Goal: Task Accomplishment & Management: Manage account settings

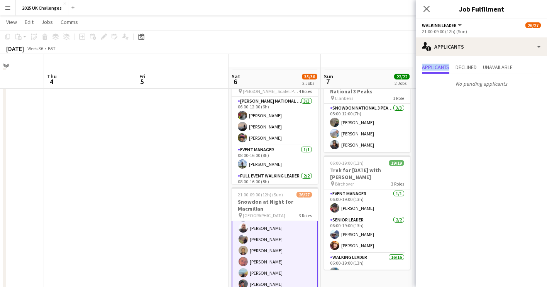
scroll to position [39, 0]
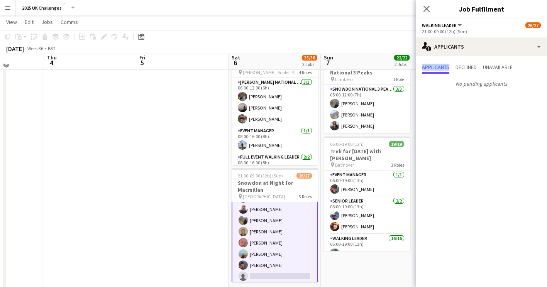
click at [179, 167] on app-date-cell at bounding box center [182, 288] width 92 height 481
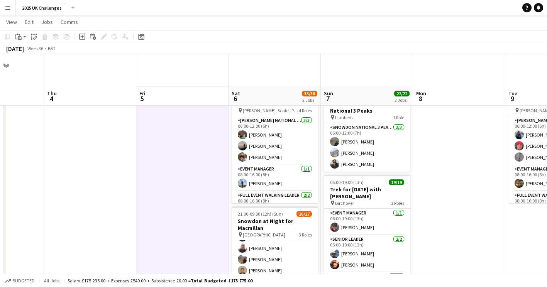
scroll to position [0, 0]
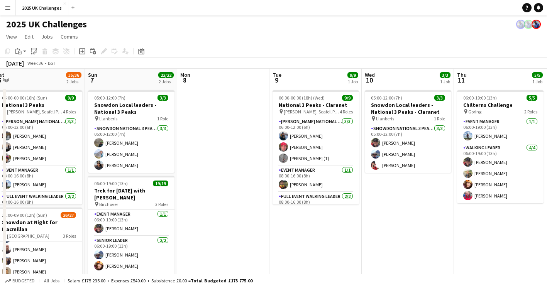
drag, startPoint x: 261, startPoint y: 150, endPoint x: 244, endPoint y: 150, distance: 17.0
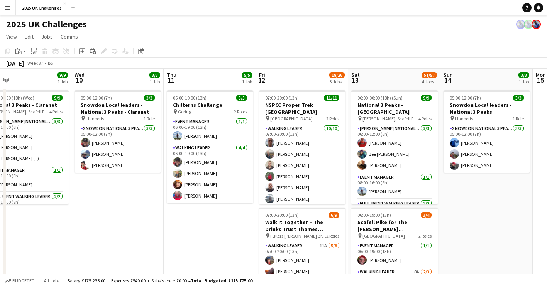
scroll to position [0, 301]
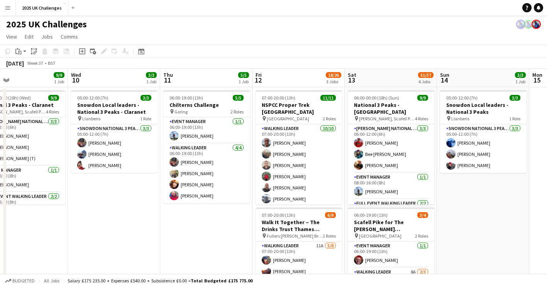
drag, startPoint x: 473, startPoint y: 207, endPoint x: 190, endPoint y: 205, distance: 282.4
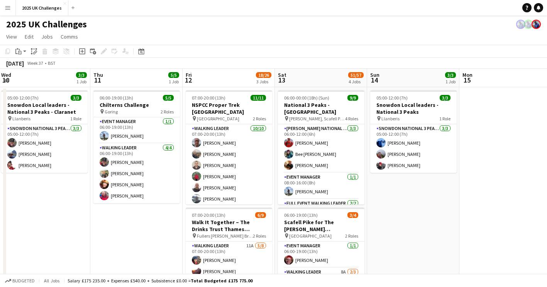
scroll to position [0, 285]
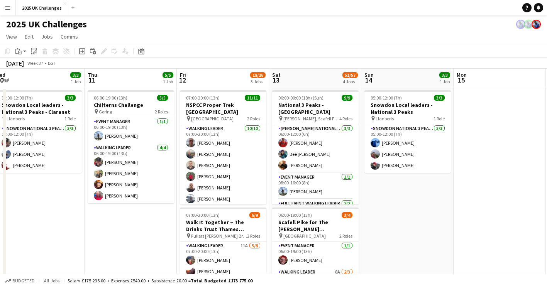
drag, startPoint x: 228, startPoint y: 228, endPoint x: 152, endPoint y: 226, distance: 75.7
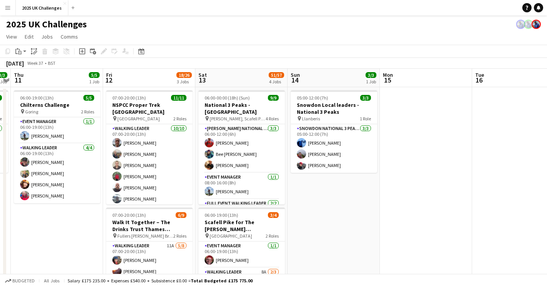
drag, startPoint x: 433, startPoint y: 252, endPoint x: 394, endPoint y: 250, distance: 39.5
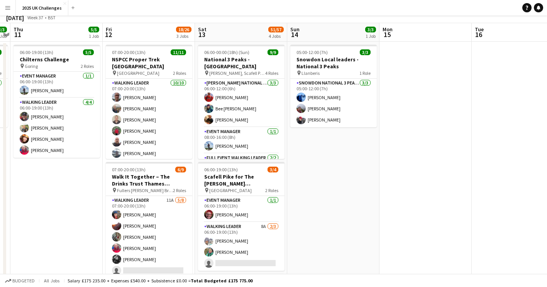
scroll to position [0, 0]
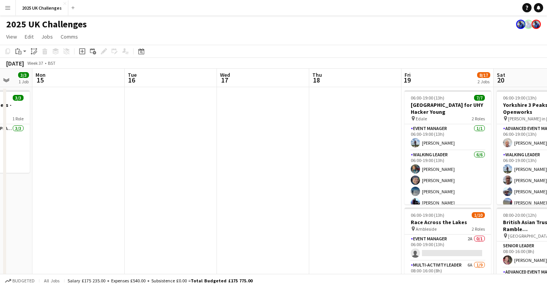
drag, startPoint x: 447, startPoint y: 212, endPoint x: 99, endPoint y: 238, distance: 348.2
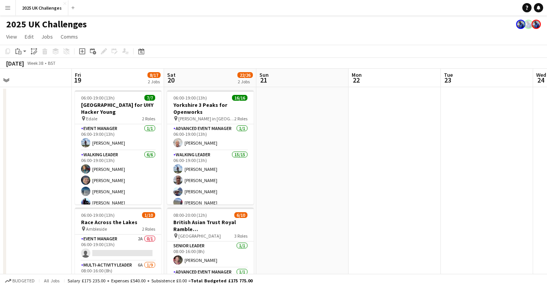
drag, startPoint x: 62, startPoint y: 227, endPoint x: 33, endPoint y: 228, distance: 28.6
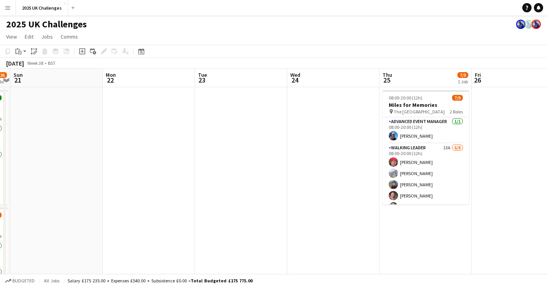
drag, startPoint x: 342, startPoint y: 223, endPoint x: 100, endPoint y: 230, distance: 241.9
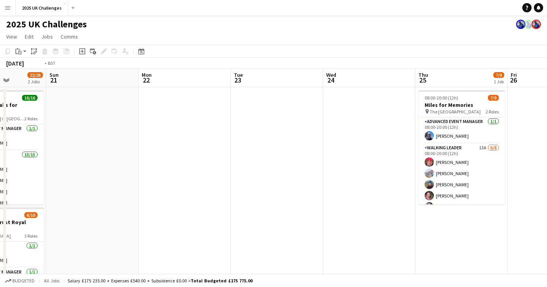
drag, startPoint x: 325, startPoint y: 247, endPoint x: 5, endPoint y: 210, distance: 322.4
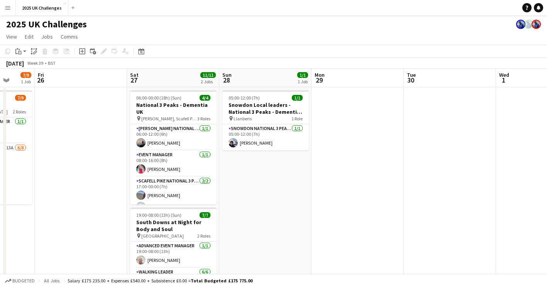
drag, startPoint x: 301, startPoint y: 198, endPoint x: 252, endPoint y: 201, distance: 48.4
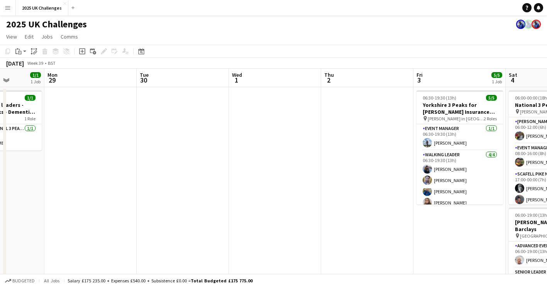
drag, startPoint x: 219, startPoint y: 199, endPoint x: 105, endPoint y: 200, distance: 113.6
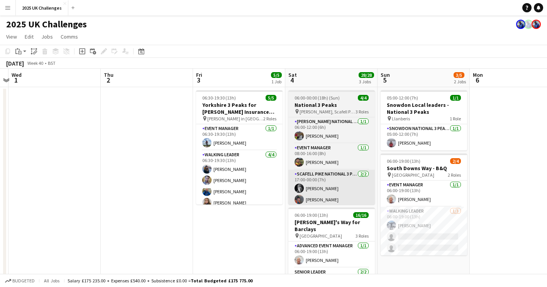
drag, startPoint x: 226, startPoint y: 194, endPoint x: 366, endPoint y: 189, distance: 140.7
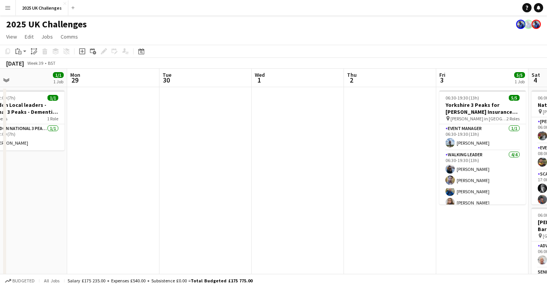
drag, startPoint x: 352, startPoint y: 177, endPoint x: 389, endPoint y: 170, distance: 37.7
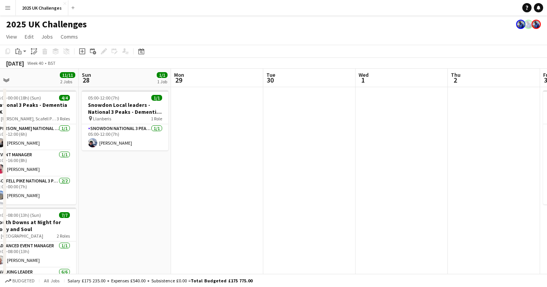
scroll to position [0, 211]
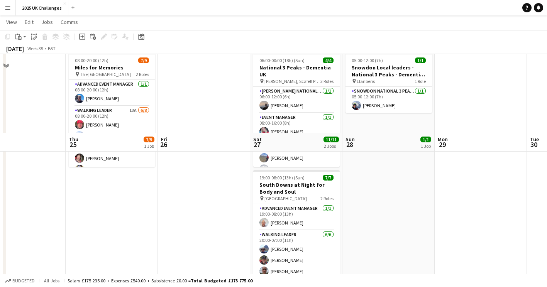
scroll to position [0, 0]
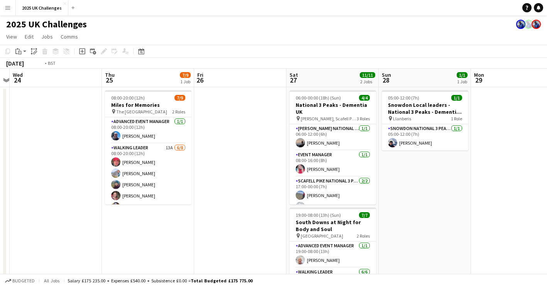
drag, startPoint x: 191, startPoint y: 187, endPoint x: 413, endPoint y: 200, distance: 222.5
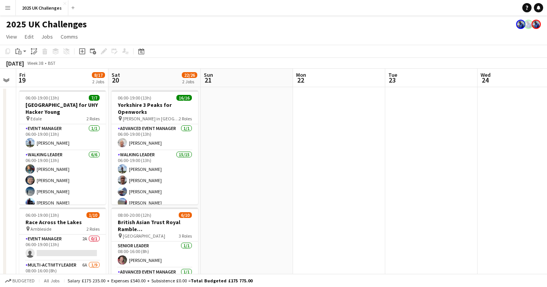
drag, startPoint x: 326, startPoint y: 243, endPoint x: 428, endPoint y: 240, distance: 102.4
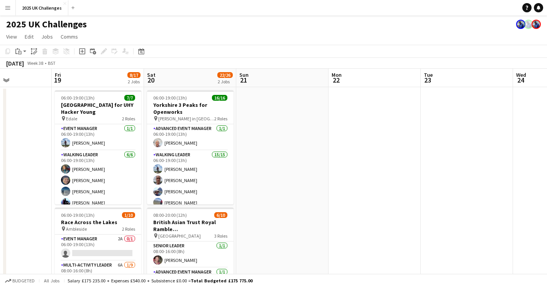
drag, startPoint x: 268, startPoint y: 211, endPoint x: 537, endPoint y: 216, distance: 269.7
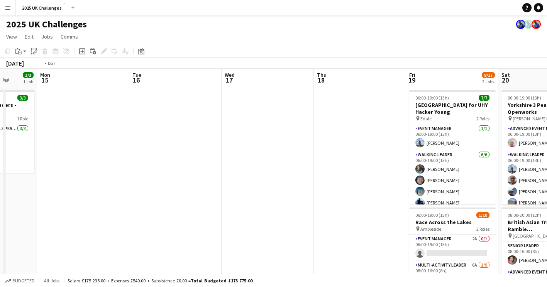
scroll to position [0, 214]
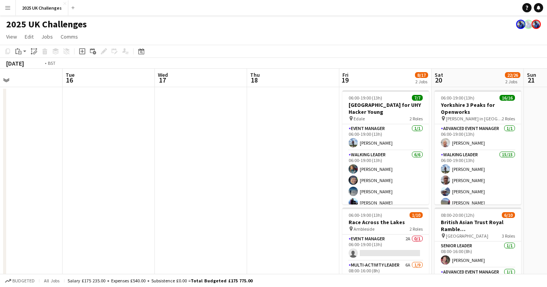
drag, startPoint x: 197, startPoint y: 216, endPoint x: 343, endPoint y: 212, distance: 146.1
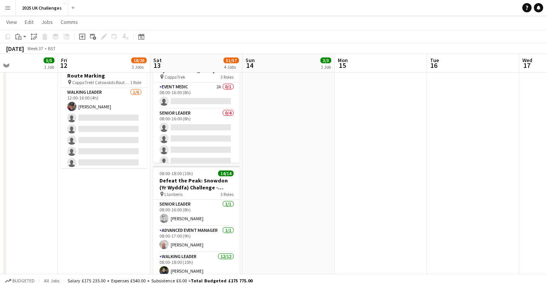
scroll to position [0, 213]
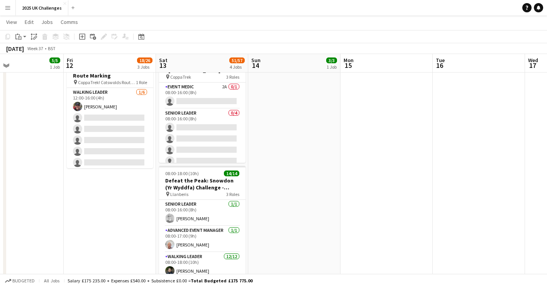
drag, startPoint x: 219, startPoint y: 212, endPoint x: 313, endPoint y: 212, distance: 93.5
click at [313, 212] on app-calendar-viewport "Tue 9 9/9 1 Job Wed 10 3/3 1 Job Thu 11 5/5 1 Job Fri 12 18/26 3 Jobs Sat 13 51…" at bounding box center [273, 46] width 547 height 572
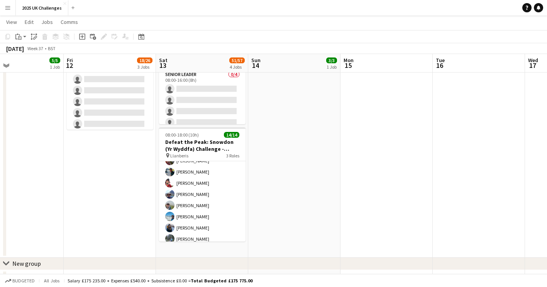
scroll to position [83, 0]
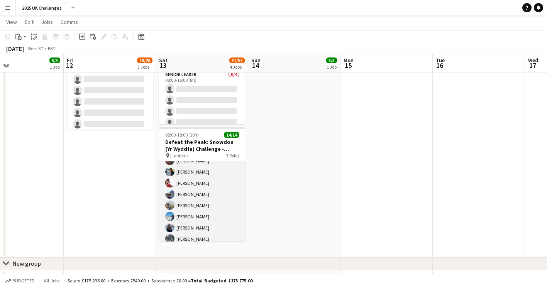
click at [189, 192] on app-card-role "Walking Leader [DATE] 08:00-18:00 (10h) [PERSON_NAME] [PERSON_NAME] [PERSON_NAM…" at bounding box center [202, 205] width 87 height 149
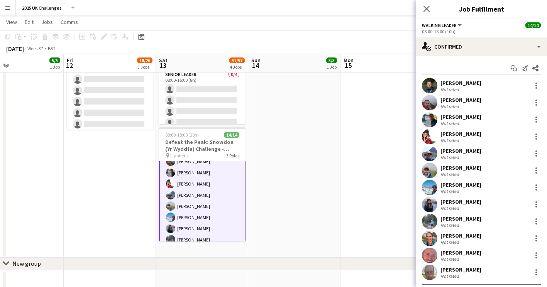
scroll to position [84, 0]
click at [532, 154] on div at bounding box center [536, 153] width 9 height 9
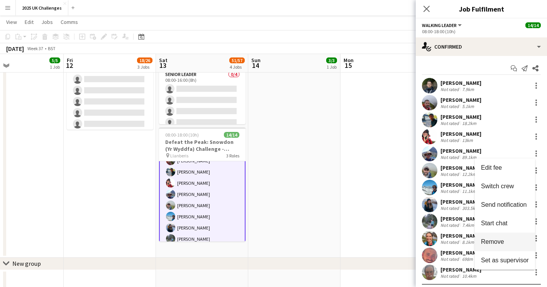
click at [490, 244] on span "Remove" at bounding box center [492, 242] width 23 height 7
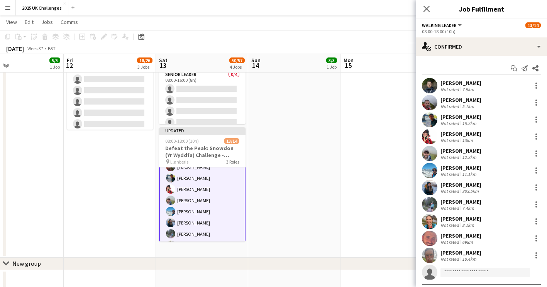
click at [360, 190] on app-date-cell at bounding box center [387, 17] width 92 height 481
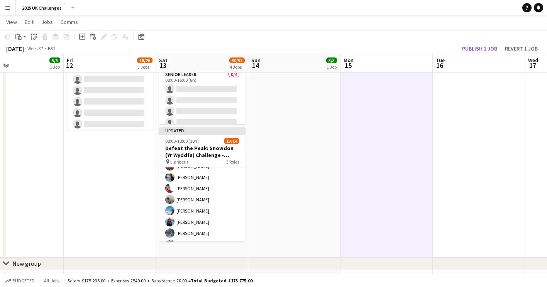
scroll to position [83, 0]
click at [487, 48] on button "Publish 1 job" at bounding box center [479, 49] width 41 height 10
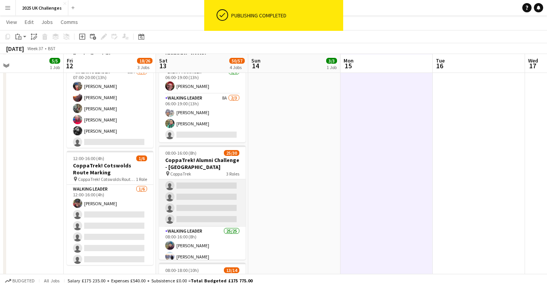
scroll to position [0, 0]
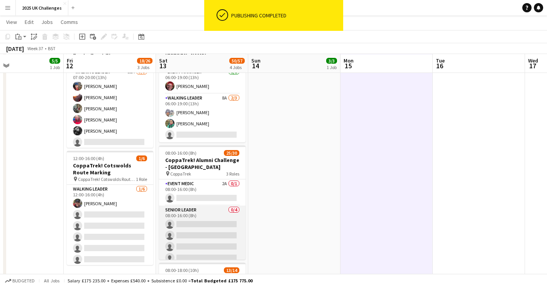
click at [188, 222] on app-card-role "Senior Leader 0/4 08:00-16:00 (8h) single-neutral-actions single-neutral-action…" at bounding box center [202, 236] width 87 height 60
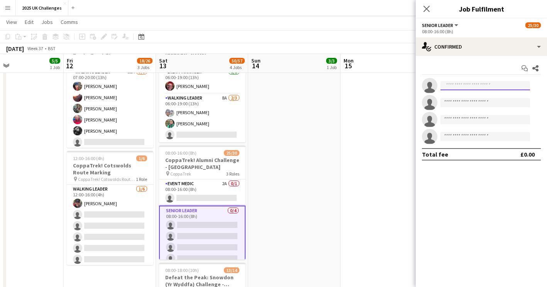
click at [467, 86] on input at bounding box center [486, 85] width 90 height 9
click at [369, 141] on app-date-cell at bounding box center [387, 153] width 92 height 481
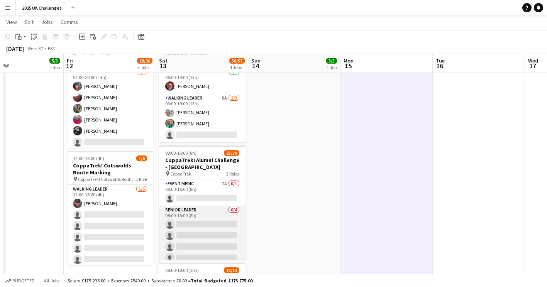
click at [189, 224] on app-card-role "Senior Leader 0/4 08:00-16:00 (8h) single-neutral-actions single-neutral-action…" at bounding box center [202, 236] width 87 height 60
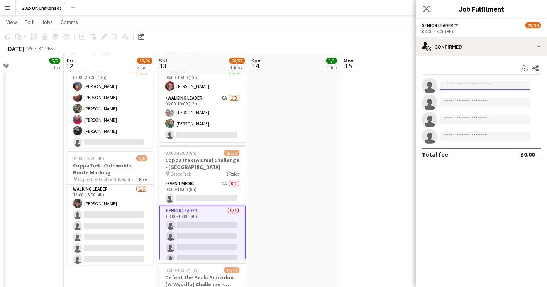
click at [477, 88] on input at bounding box center [486, 85] width 90 height 9
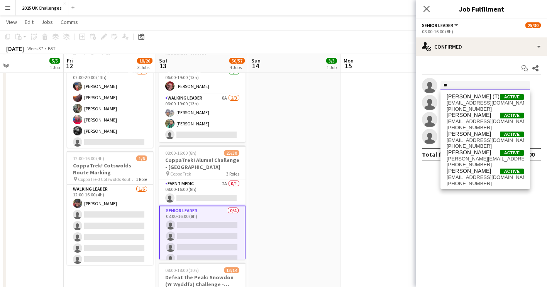
type input "*"
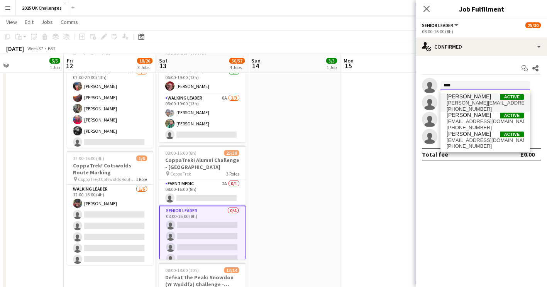
type input "****"
click at [482, 98] on span "[PERSON_NAME]" at bounding box center [469, 96] width 44 height 7
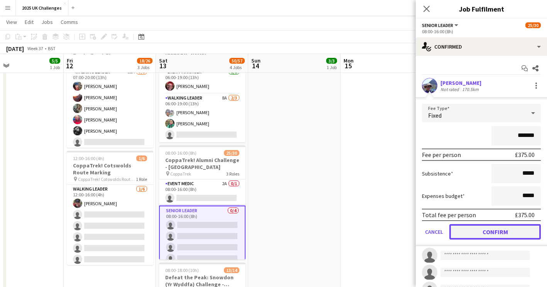
click at [497, 234] on button "Confirm" at bounding box center [496, 231] width 92 height 15
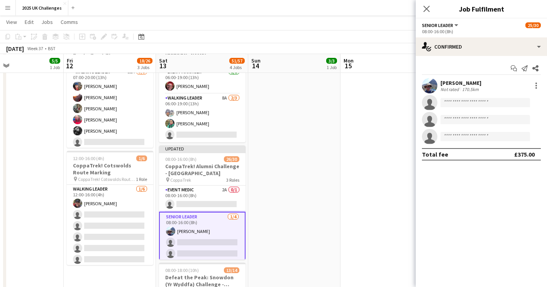
click at [379, 195] on app-date-cell at bounding box center [387, 153] width 92 height 481
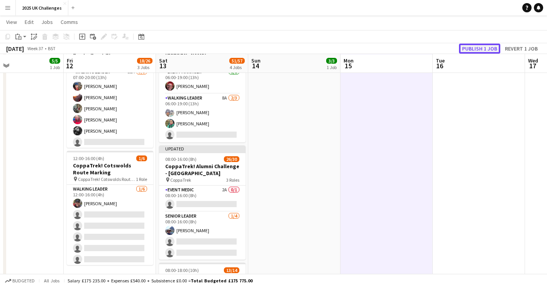
click at [478, 45] on button "Publish 1 job" at bounding box center [479, 49] width 41 height 10
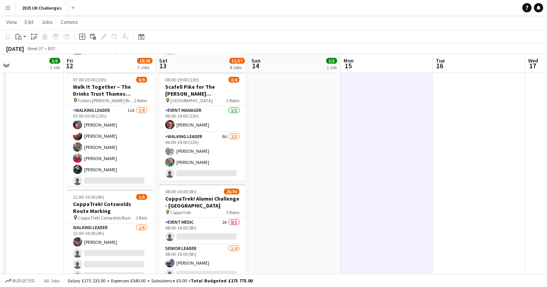
scroll to position [289, 0]
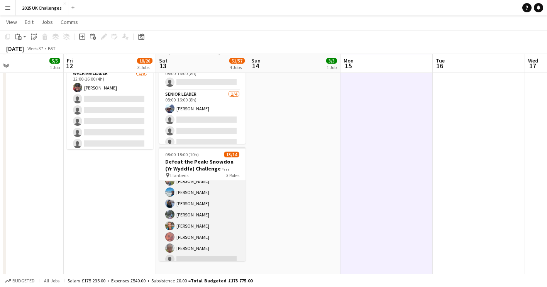
click at [205, 227] on app-card-role "Walking Leader 18A [DATE] 08:00-18:00 (10h) [PERSON_NAME] [PERSON_NAME] [PERSON…" at bounding box center [202, 192] width 87 height 149
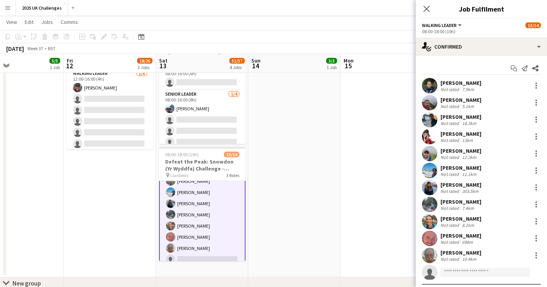
click at [270, 209] on app-date-cell "05:00-12:00 (7h) 3/3 Snowdon Local leaders - National 3 Peaks pin Llanberis 1 R…" at bounding box center [294, 37] width 92 height 481
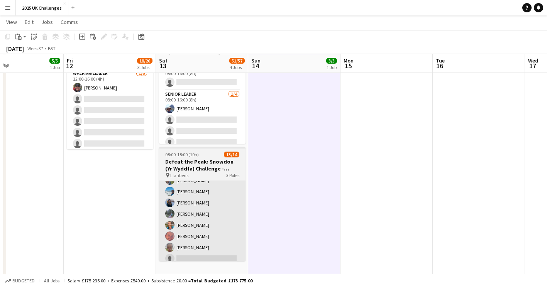
scroll to position [116, 0]
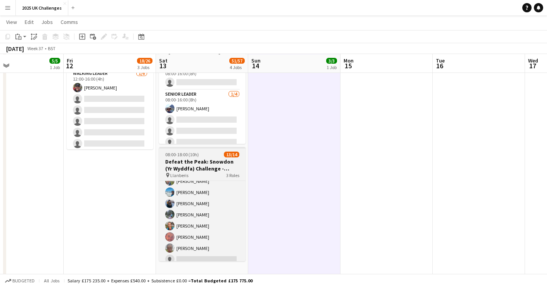
click at [202, 165] on h3 "Defeat the Peak: Snowdon (Yr Wyddfa) Challenge - [PERSON_NAME] [MEDICAL_DATA] S…" at bounding box center [202, 165] width 87 height 14
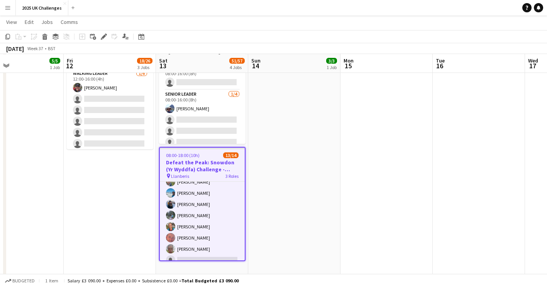
click at [212, 165] on h3 "Defeat the Peak: Snowdon (Yr Wyddfa) Challenge - [PERSON_NAME] [MEDICAL_DATA] S…" at bounding box center [202, 166] width 85 height 14
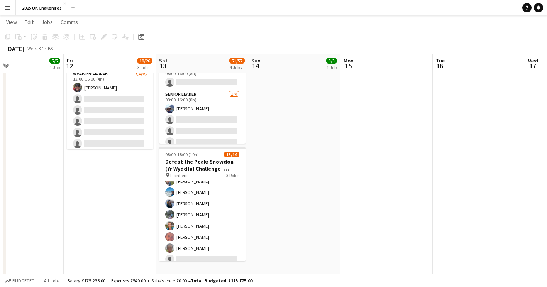
click at [353, 194] on app-date-cell at bounding box center [387, 37] width 92 height 481
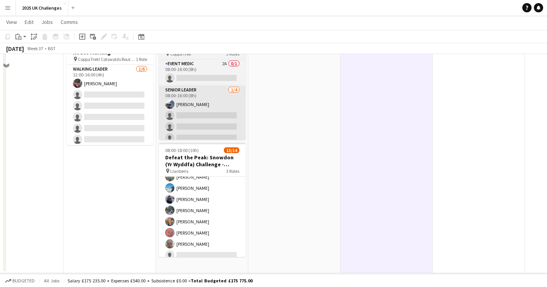
scroll to position [251, 0]
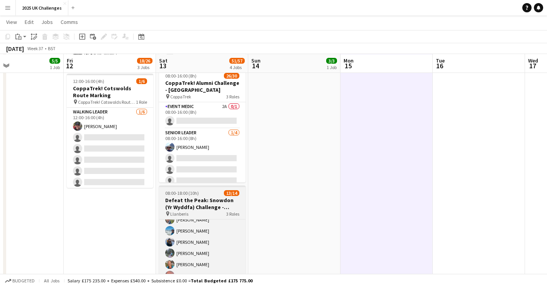
click at [203, 198] on h3 "Defeat the Peak: Snowdon (Yr Wyddfa) Challenge - [PERSON_NAME] [MEDICAL_DATA] S…" at bounding box center [202, 204] width 87 height 14
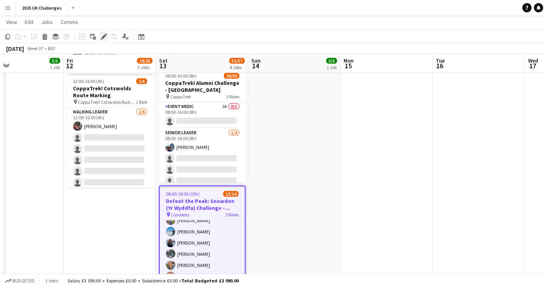
click at [104, 35] on icon at bounding box center [104, 37] width 4 height 4
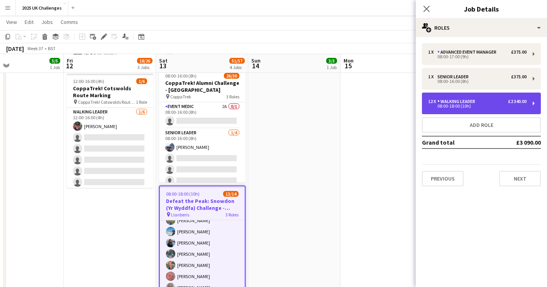
click at [465, 105] on div "08:00-18:00 (10h)" at bounding box center [477, 106] width 99 height 4
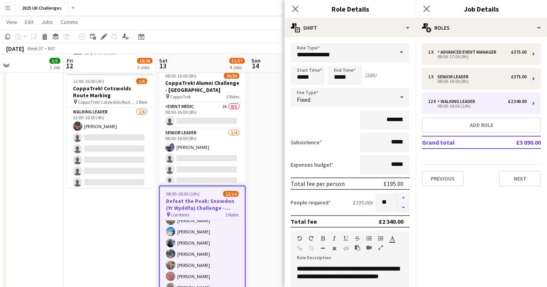
click at [402, 210] on button "button" at bounding box center [404, 208] width 12 height 10
type input "**"
click at [267, 175] on app-date-cell "05:00-12:00 (7h) 3/3 Snowdon Local leaders - National 3 Peaks pin Llanberis 1 R…" at bounding box center [294, 76] width 92 height 481
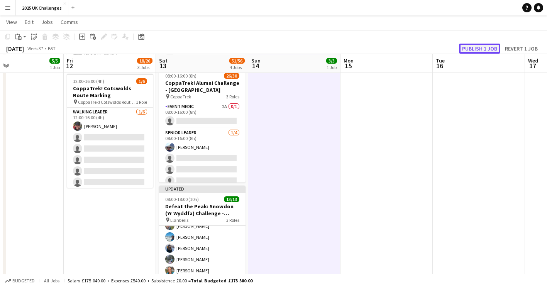
click at [482, 52] on button "Publish 1 job" at bounding box center [479, 49] width 41 height 10
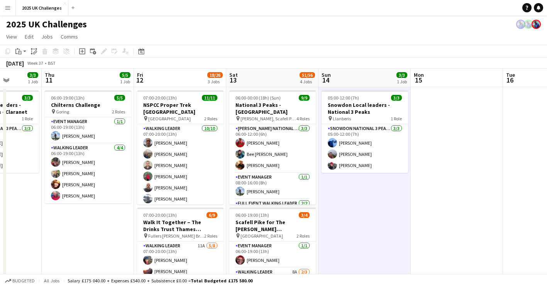
scroll to position [0, 211]
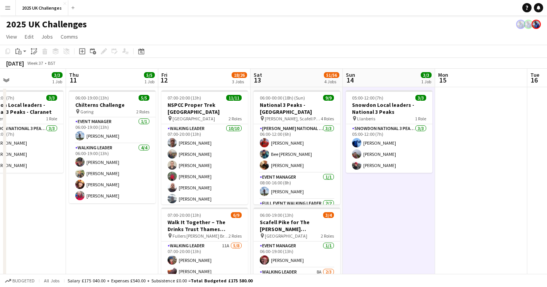
drag, startPoint x: 354, startPoint y: 213, endPoint x: 449, endPoint y: 211, distance: 94.7
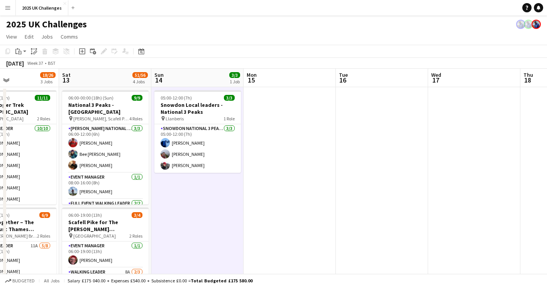
drag, startPoint x: 279, startPoint y: 222, endPoint x: 262, endPoint y: 222, distance: 17.0
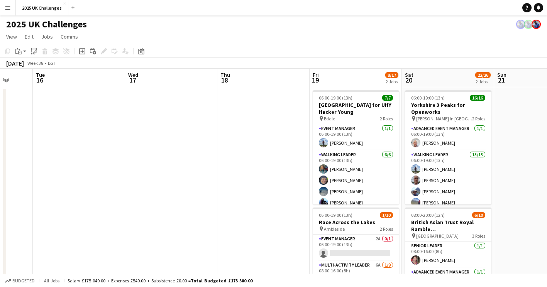
scroll to position [0, 260]
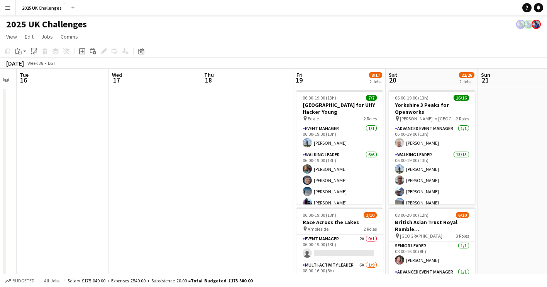
drag, startPoint x: 424, startPoint y: 222, endPoint x: 108, endPoint y: 223, distance: 315.6
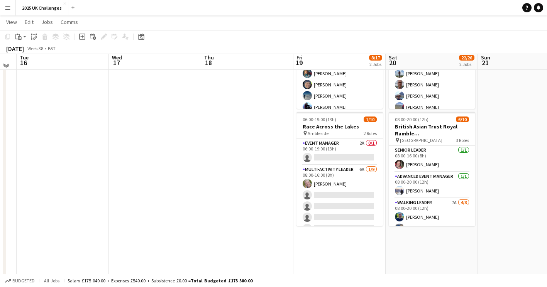
scroll to position [77, 0]
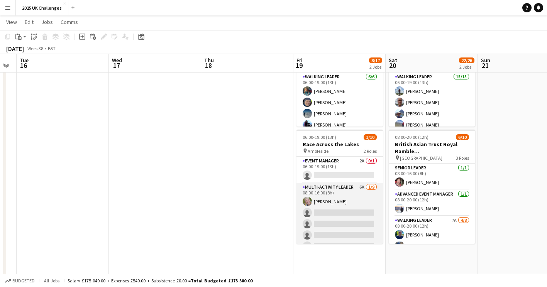
click at [345, 232] on app-card-role "Multi-Activity Leader 6A [DATE] 08:00-16:00 (8h) [PERSON_NAME] single-neutral-a…" at bounding box center [340, 241] width 87 height 116
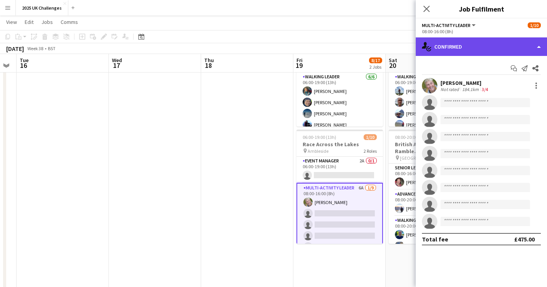
click at [469, 41] on div "single-neutral-actions-check-2 Confirmed" at bounding box center [481, 46] width 131 height 19
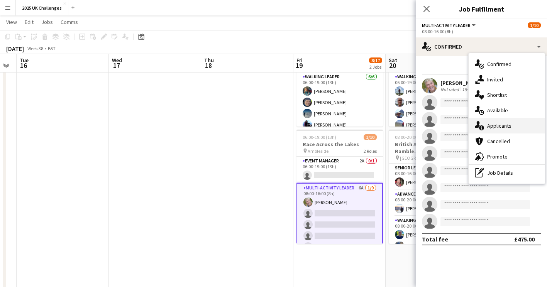
click at [519, 129] on div "single-neutral-actions-information Applicants" at bounding box center [507, 125] width 76 height 15
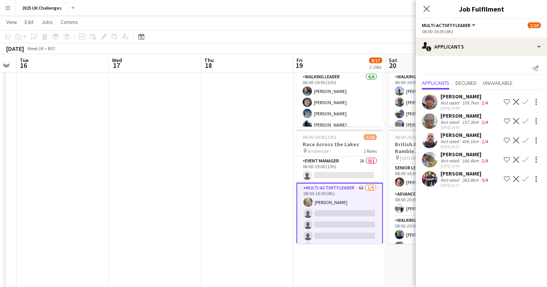
click at [226, 160] on app-date-cell at bounding box center [247, 249] width 92 height 481
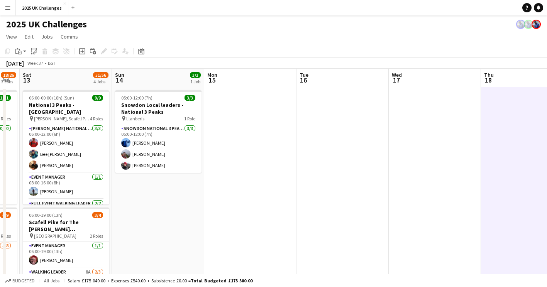
scroll to position [0, 225]
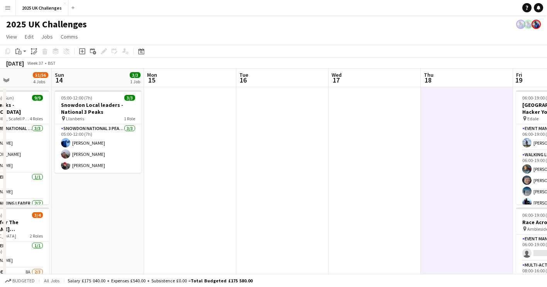
drag, startPoint x: 253, startPoint y: 186, endPoint x: 413, endPoint y: 195, distance: 160.2
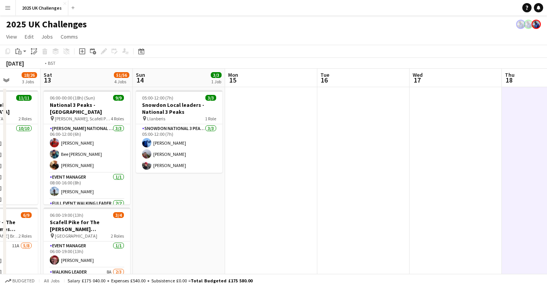
scroll to position [0, 247]
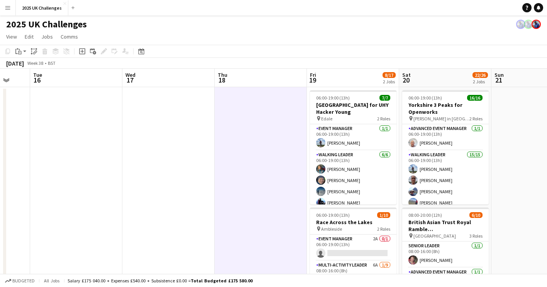
drag, startPoint x: 430, startPoint y: 231, endPoint x: 131, endPoint y: 194, distance: 300.9
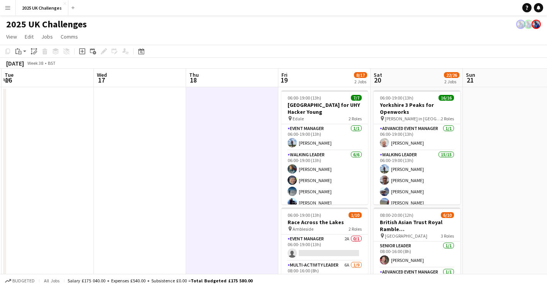
drag, startPoint x: 215, startPoint y: 204, endPoint x: 2, endPoint y: 204, distance: 213.2
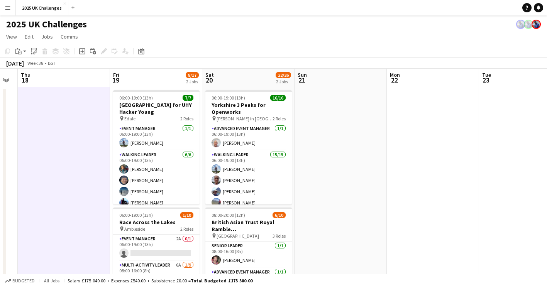
drag, startPoint x: 405, startPoint y: 220, endPoint x: 144, endPoint y: 209, distance: 261.0
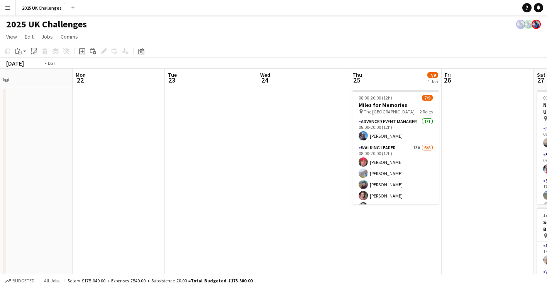
drag, startPoint x: 349, startPoint y: 212, endPoint x: 165, endPoint y: 212, distance: 184.7
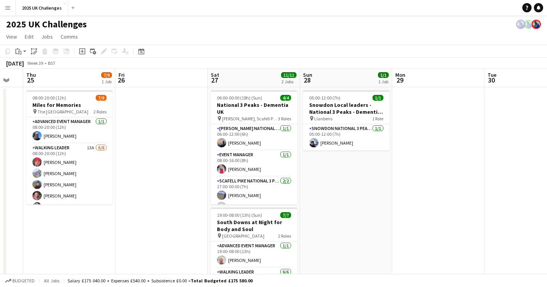
drag, startPoint x: 364, startPoint y: 215, endPoint x: 153, endPoint y: 215, distance: 211.7
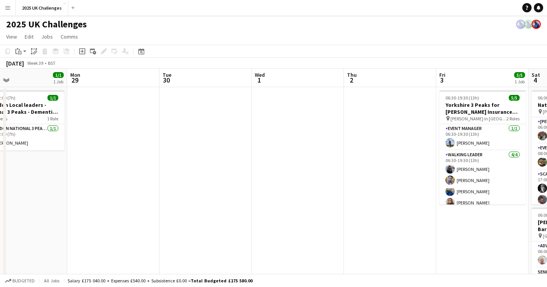
drag, startPoint x: 299, startPoint y: 206, endPoint x: 190, endPoint y: 201, distance: 108.3
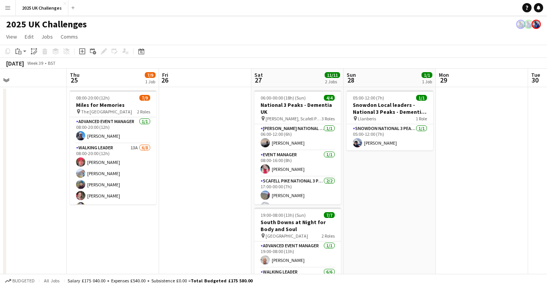
drag, startPoint x: 345, startPoint y: 178, endPoint x: 541, endPoint y: 173, distance: 196.3
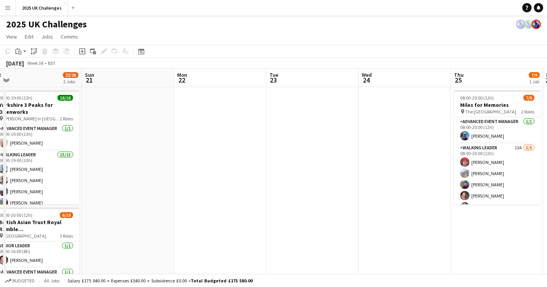
drag, startPoint x: 392, startPoint y: 195, endPoint x: 468, endPoint y: 194, distance: 76.1
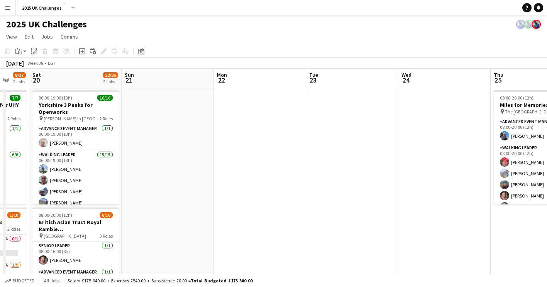
scroll to position [0, 224]
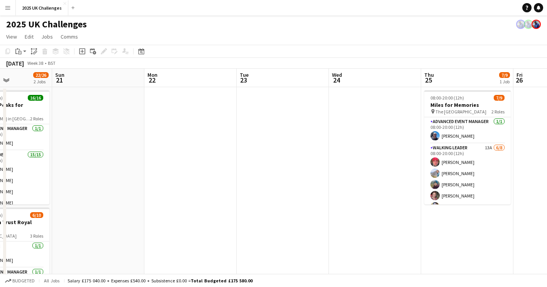
drag, startPoint x: 240, startPoint y: 204, endPoint x: 357, endPoint y: 204, distance: 116.3
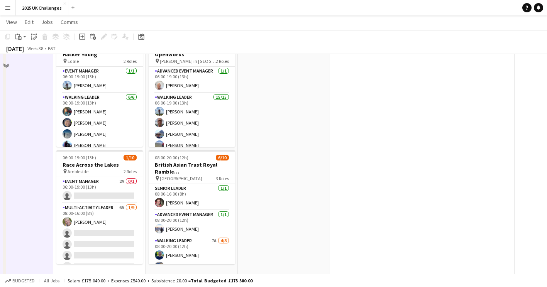
scroll to position [0, 0]
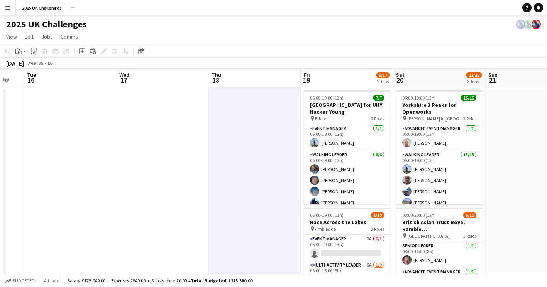
drag, startPoint x: 294, startPoint y: 217, endPoint x: 554, endPoint y: 212, distance: 260.4
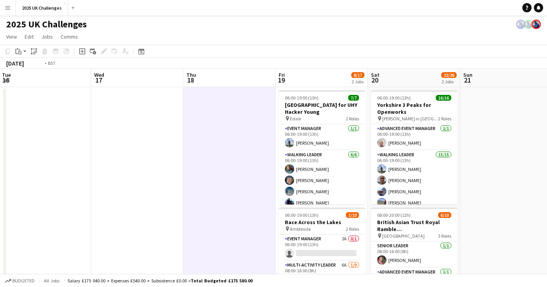
drag, startPoint x: 248, startPoint y: 202, endPoint x: 396, endPoint y: 201, distance: 148.0
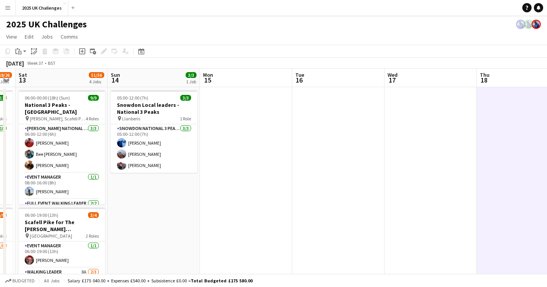
drag, startPoint x: 261, startPoint y: 216, endPoint x: 353, endPoint y: 215, distance: 92.3
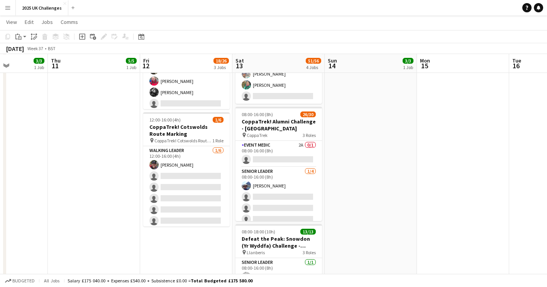
scroll to position [0, 248]
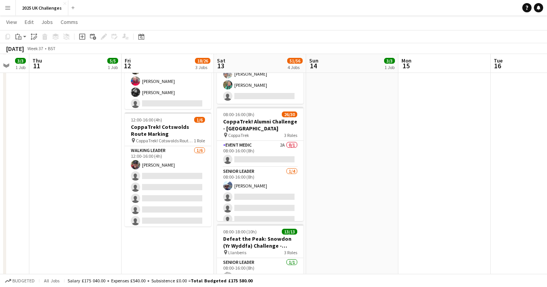
drag, startPoint x: 252, startPoint y: 213, endPoint x: 344, endPoint y: 228, distance: 92.8
click at [344, 228] on app-calendar-viewport "Mon 8 Tue 9 9/9 1 Job Wed 10 3/3 1 Job Thu 11 5/5 1 Job Fri 12 18/26 3 Jobs Sat…" at bounding box center [273, 104] width 547 height 572
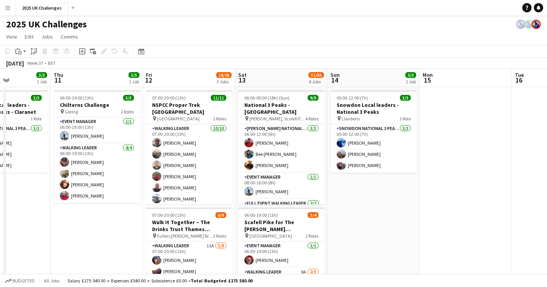
scroll to position [0, 228]
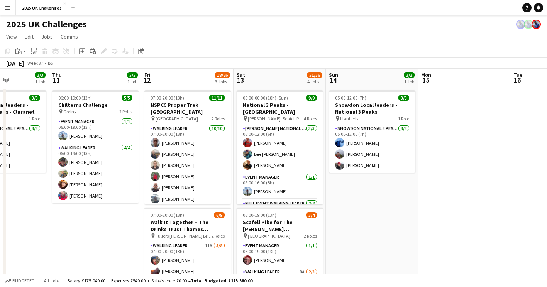
drag, startPoint x: 335, startPoint y: 223, endPoint x: 354, endPoint y: 216, distance: 20.9
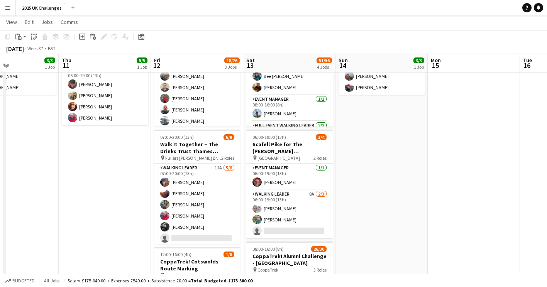
scroll to position [0, 207]
drag, startPoint x: 83, startPoint y: 228, endPoint x: 196, endPoint y: 212, distance: 113.8
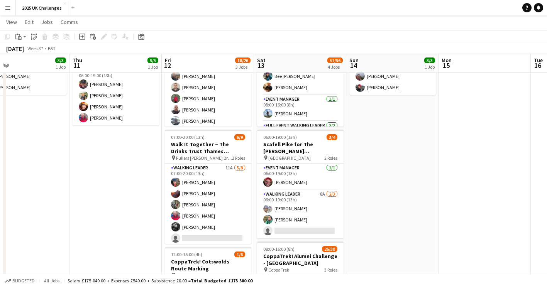
click at [196, 212] on app-calendar-viewport "Mon 8 Tue 9 9/9 1 Job Wed 10 3/3 1 Job Thu 11 5/5 1 Job Fri 12 18/26 3 Jobs Sat…" at bounding box center [273, 239] width 547 height 572
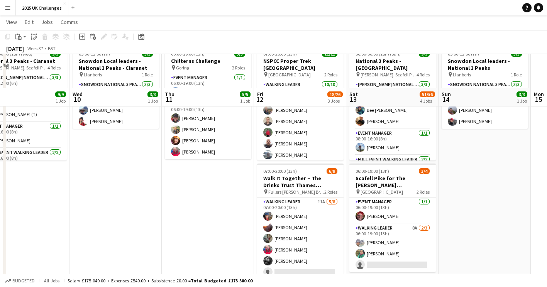
scroll to position [0, 0]
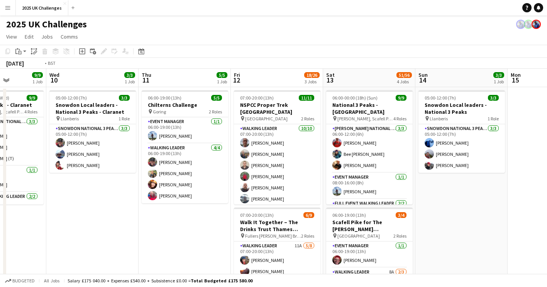
drag, startPoint x: 161, startPoint y: 217, endPoint x: 325, endPoint y: 208, distance: 164.4
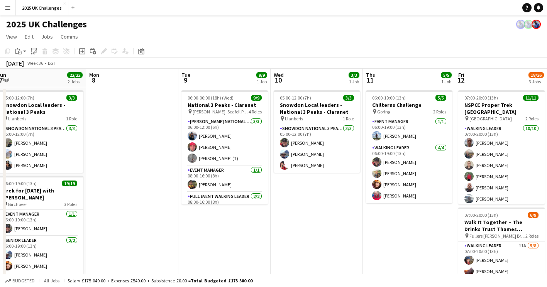
drag, startPoint x: 302, startPoint y: 225, endPoint x: 379, endPoint y: 214, distance: 77.4
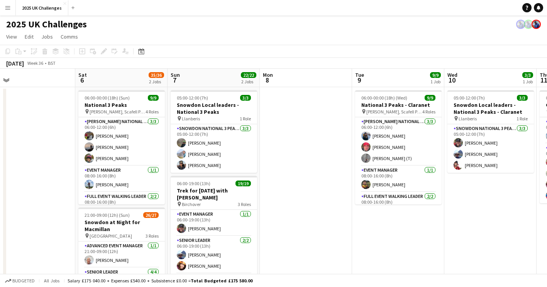
scroll to position [0, 194]
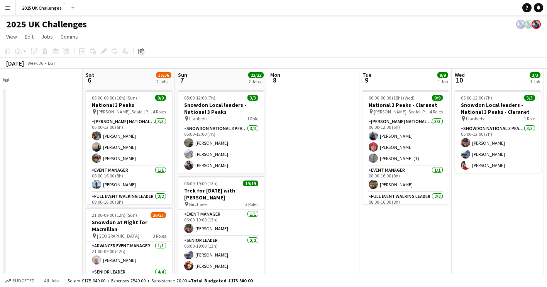
drag, startPoint x: 308, startPoint y: 228, endPoint x: 316, endPoint y: 228, distance: 7.8
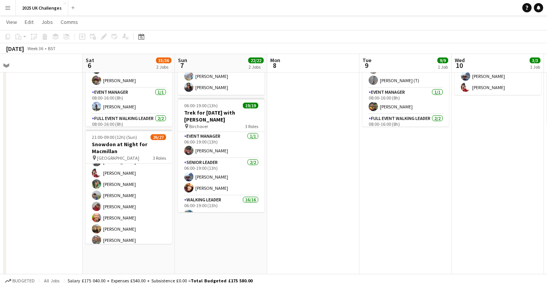
scroll to position [0, 0]
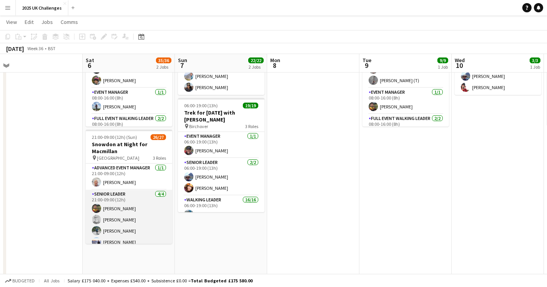
click at [133, 211] on app-card-role "Senior Leader [DATE] 21:00-09:00 (12h) [PERSON_NAME] [PERSON_NAME] [PERSON_NAME…" at bounding box center [129, 220] width 87 height 60
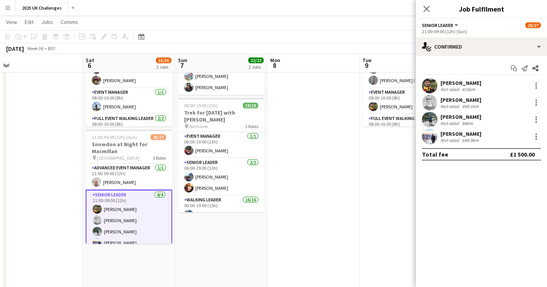
click at [211, 239] on app-date-cell "05:00-12:00 (7h) 3/3 Snowdon Local leaders - National 3 Peaks pin Llanberis 1 R…" at bounding box center [221, 249] width 92 height 481
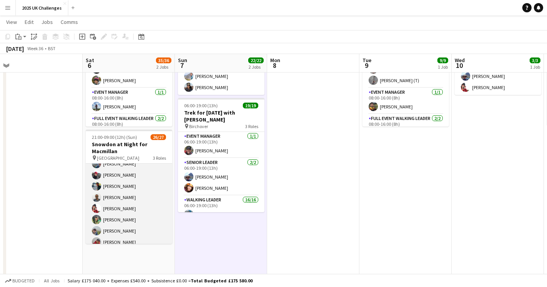
click at [143, 196] on app-card-role "Walking Leader 3A 21/22 21:00-09:00 (12h) [PERSON_NAME] [PERSON_NAME] [PERSON_N…" at bounding box center [129, 266] width 87 height 264
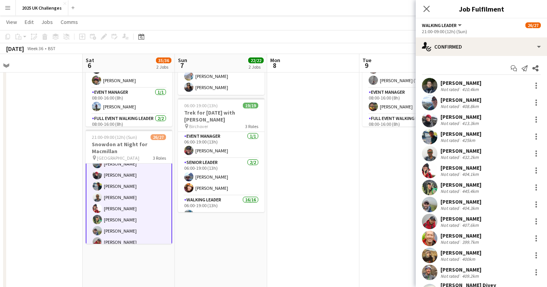
click at [272, 235] on app-date-cell at bounding box center [313, 249] width 92 height 481
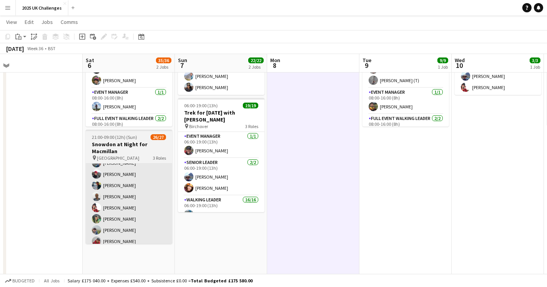
scroll to position [116, 0]
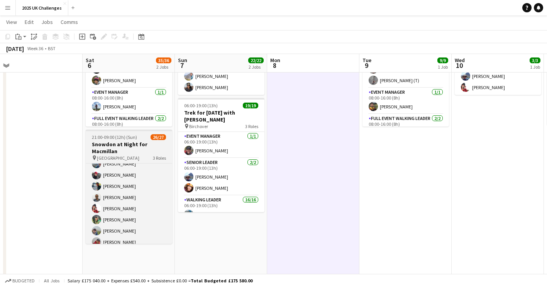
click at [121, 138] on span "21:00-09:00 (12h) (Sun)" at bounding box center [114, 137] width 45 height 6
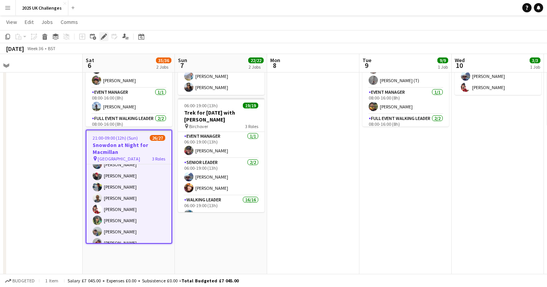
click at [104, 36] on icon at bounding box center [104, 37] width 4 height 4
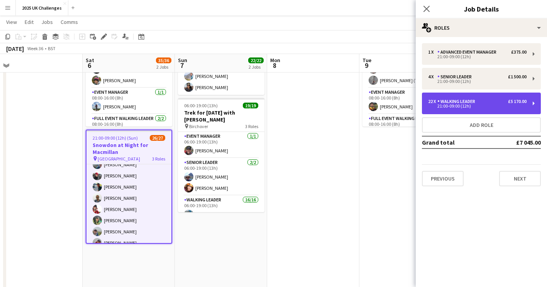
click at [478, 104] on div "21:00-09:00 (12h)" at bounding box center [477, 106] width 99 height 4
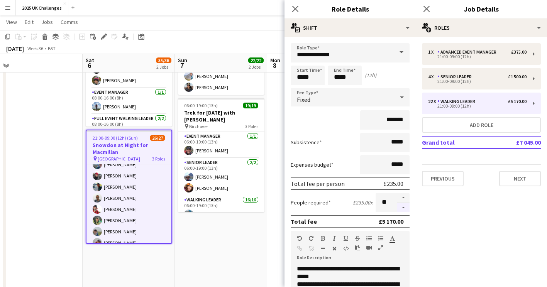
click at [400, 207] on button "button" at bounding box center [404, 208] width 12 height 10
type input "**"
click at [234, 239] on app-date-cell "05:00-12:00 (7h) 3/3 Snowdon Local leaders - National 3 Peaks pin Llanberis 1 R…" at bounding box center [221, 249] width 92 height 481
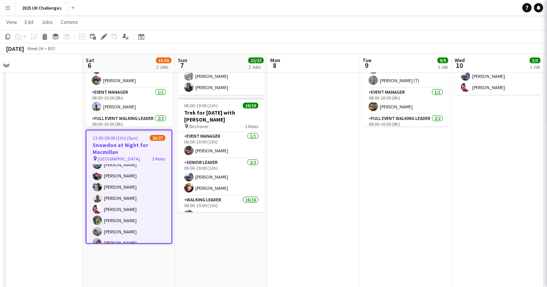
scroll to position [0, 194]
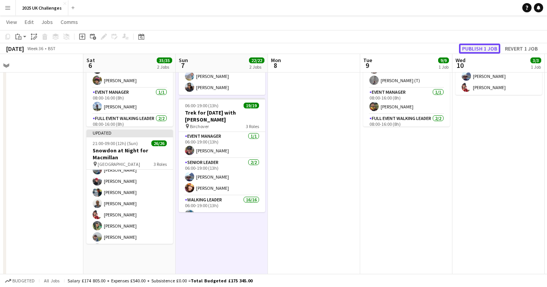
click at [484, 46] on button "Publish 1 job" at bounding box center [479, 49] width 41 height 10
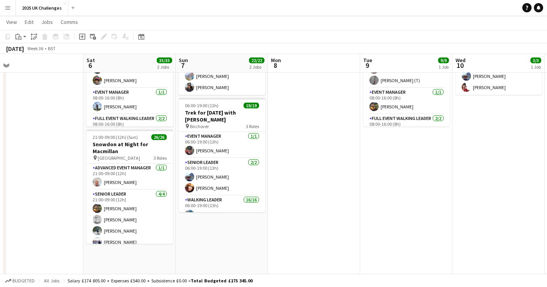
scroll to position [0, 0]
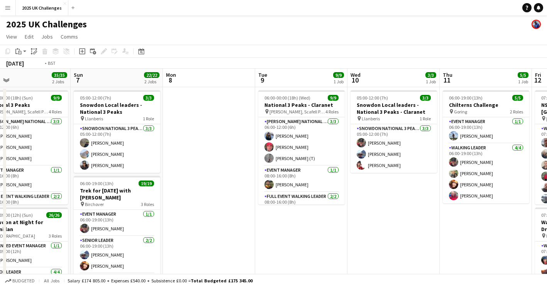
drag, startPoint x: 484, startPoint y: 234, endPoint x: 178, endPoint y: 212, distance: 307.2
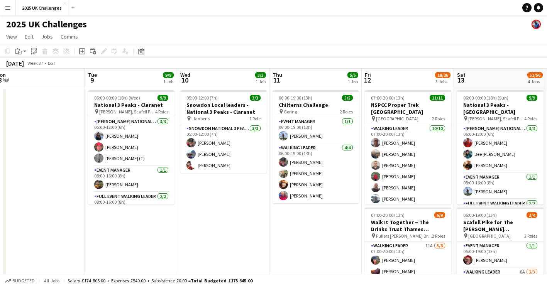
scroll to position [0, 190]
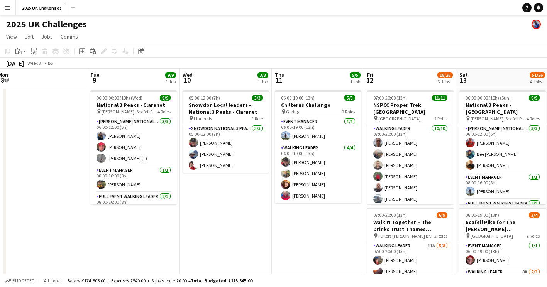
drag, startPoint x: 236, startPoint y: 215, endPoint x: 245, endPoint y: 216, distance: 8.6
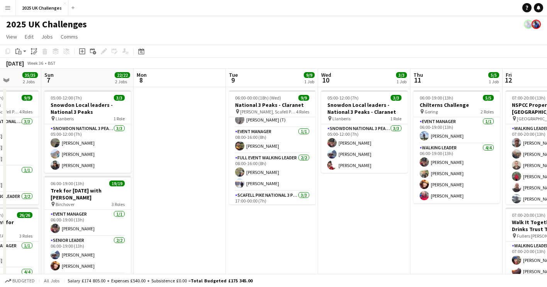
drag, startPoint x: 99, startPoint y: 220, endPoint x: 237, endPoint y: 226, distance: 138.8
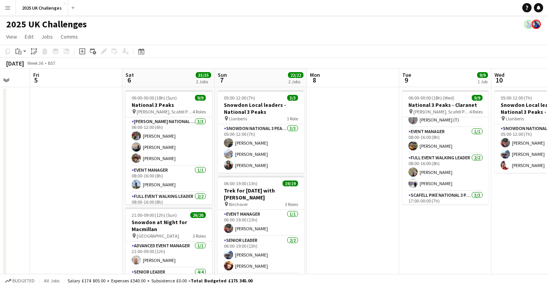
scroll to position [0, 245]
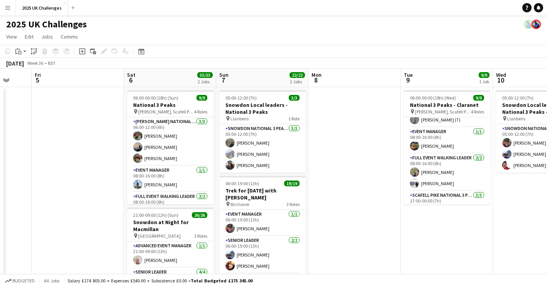
drag, startPoint x: 227, startPoint y: 231, endPoint x: 402, endPoint y: 225, distance: 175.1
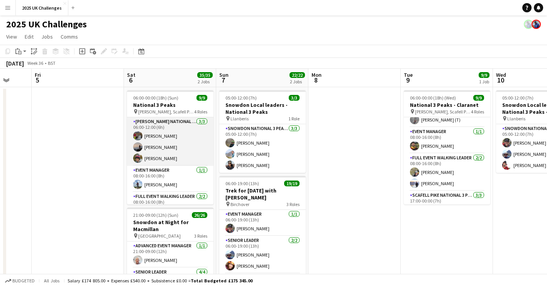
scroll to position [39, 0]
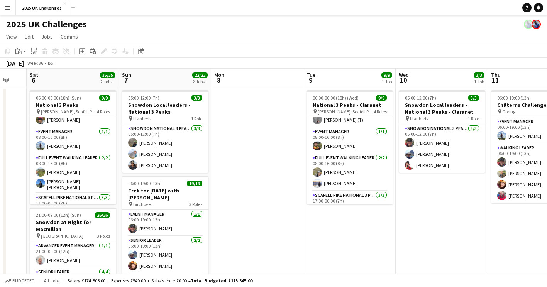
drag, startPoint x: 471, startPoint y: 265, endPoint x: 280, endPoint y: 263, distance: 190.1
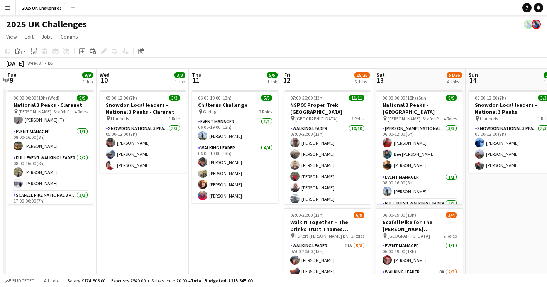
scroll to position [0, 273]
drag, startPoint x: 384, startPoint y: 228, endPoint x: 196, endPoint y: 231, distance: 187.8
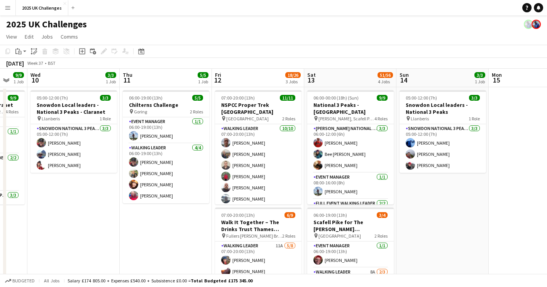
scroll to position [0, 250]
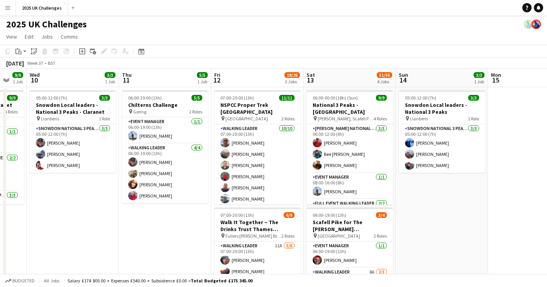
drag, startPoint x: 536, startPoint y: 221, endPoint x: 467, endPoint y: 226, distance: 69.7
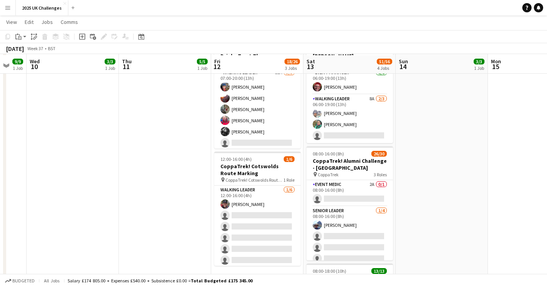
scroll to position [0, 0]
